Goal: Find specific page/section: Find specific page/section

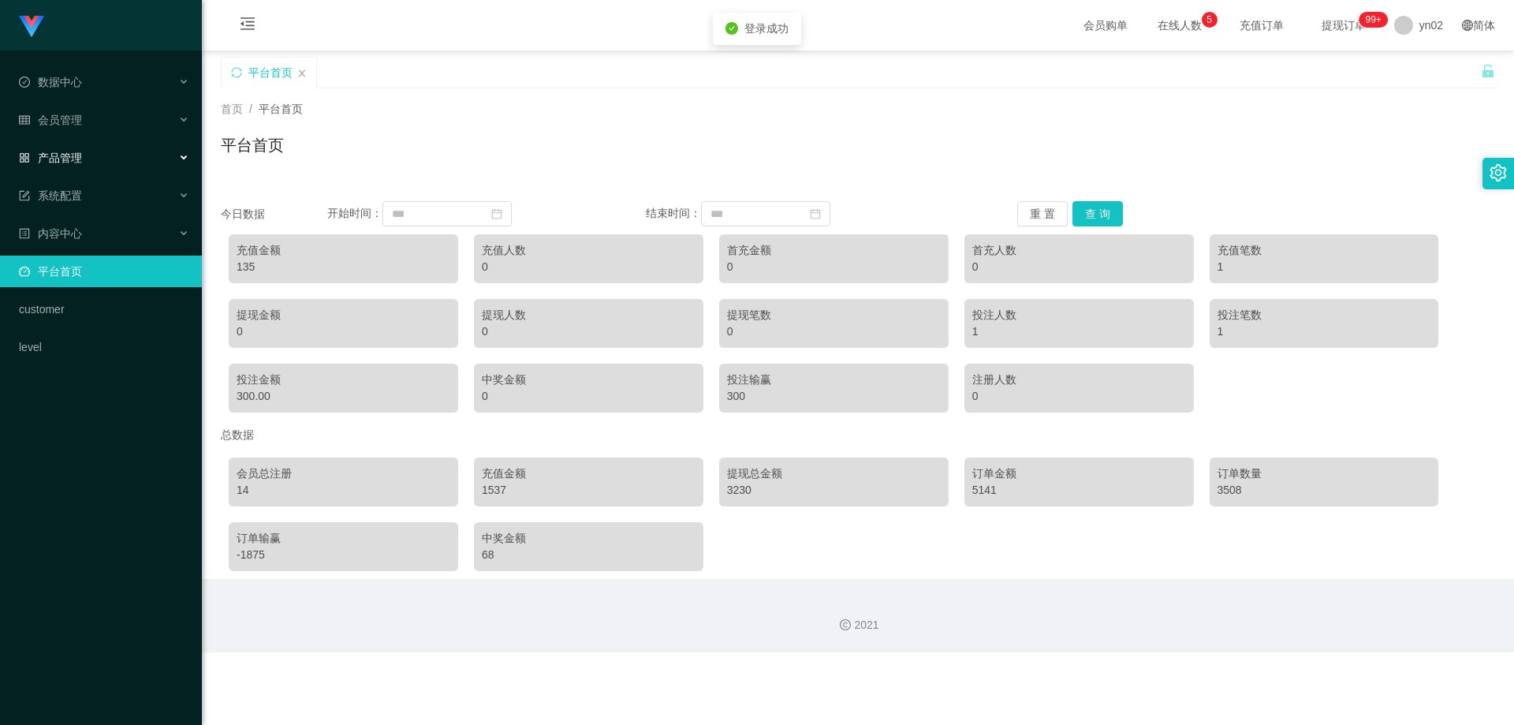
click at [78, 166] on div "产品管理" at bounding box center [101, 158] width 202 height 32
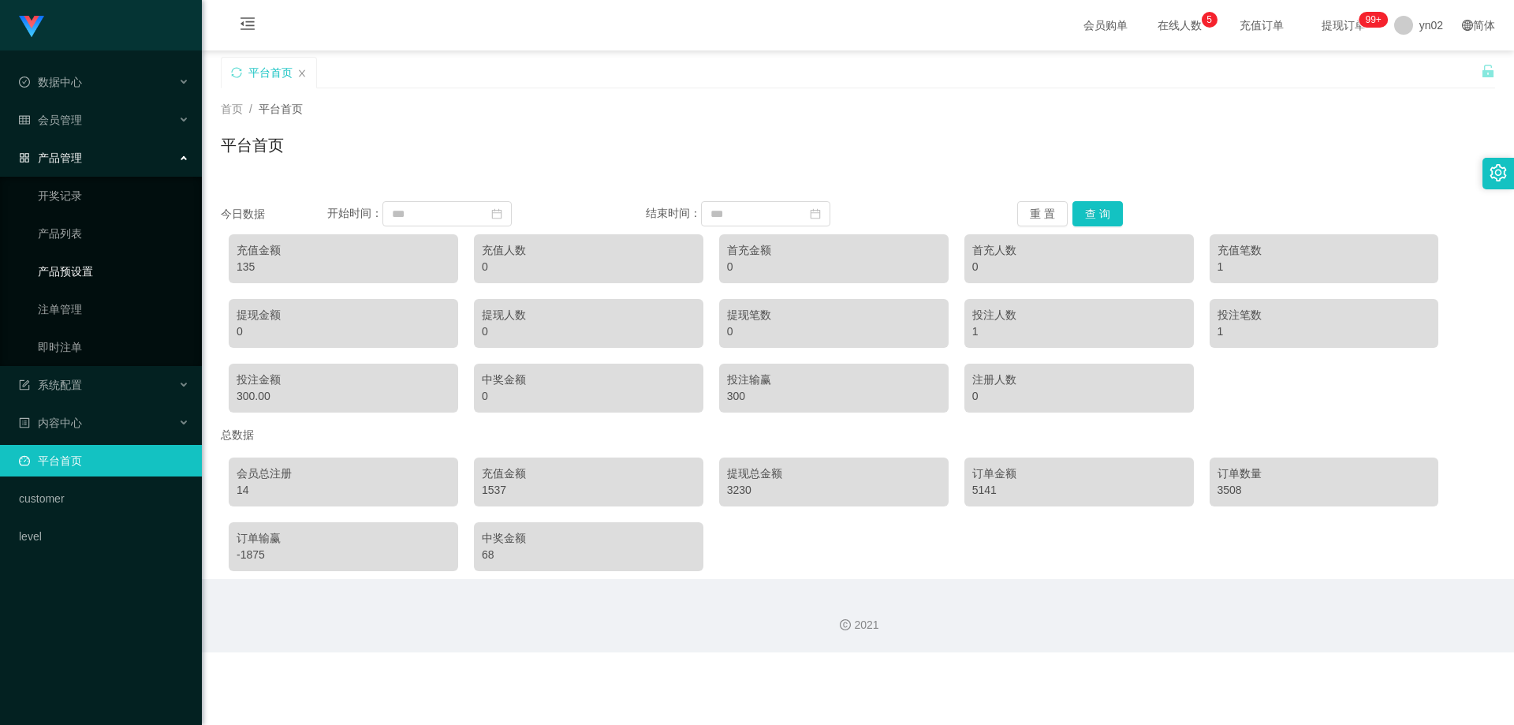
click at [78, 271] on link "产品预设置" at bounding box center [113, 271] width 151 height 32
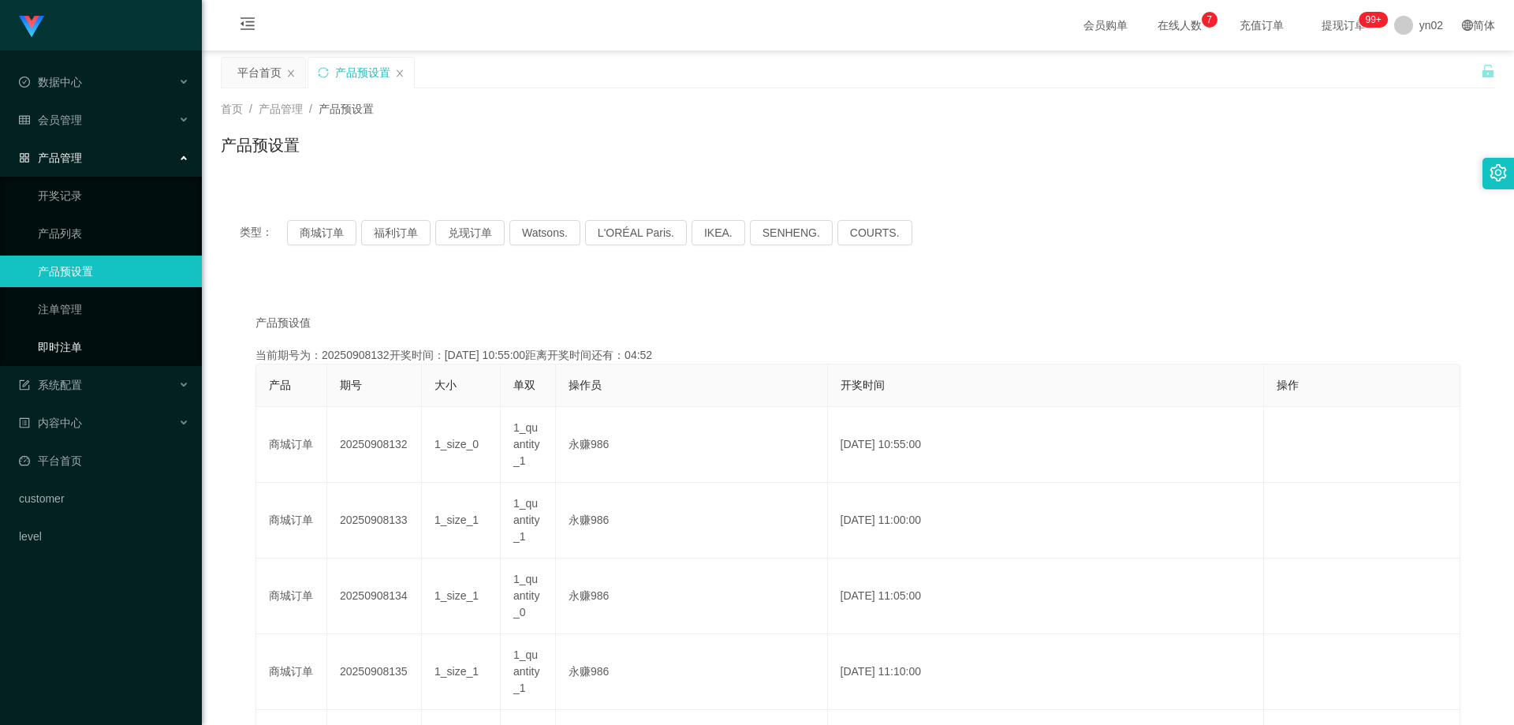
click at [95, 350] on link "即时注单" at bounding box center [113, 347] width 151 height 32
